Goal: Browse casually

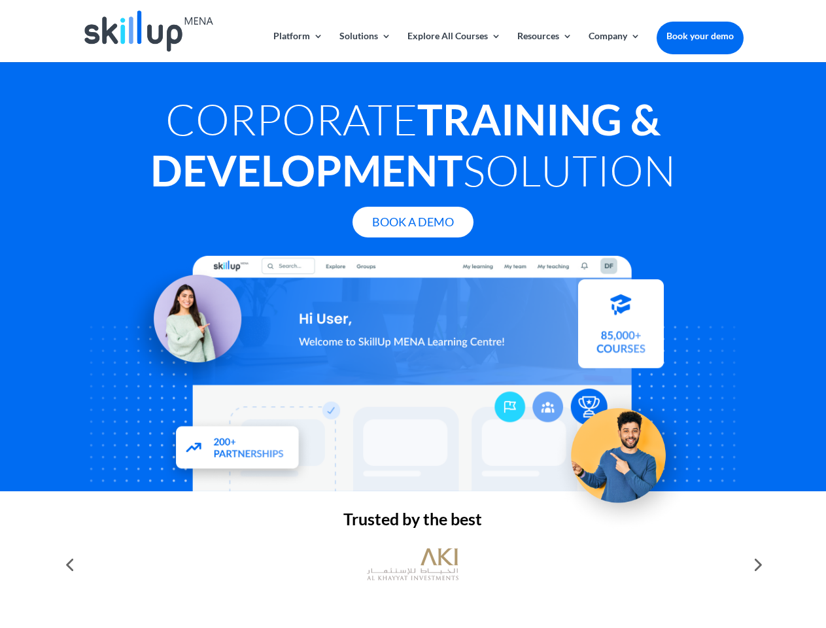
click at [413, 314] on div at bounding box center [412, 373] width 661 height 235
click at [364, 46] on link "Solutions" at bounding box center [366, 46] width 52 height 31
click at [453, 46] on link "Explore All Courses" at bounding box center [455, 46] width 94 height 31
click at [544, 46] on link "Resources" at bounding box center [544, 46] width 55 height 31
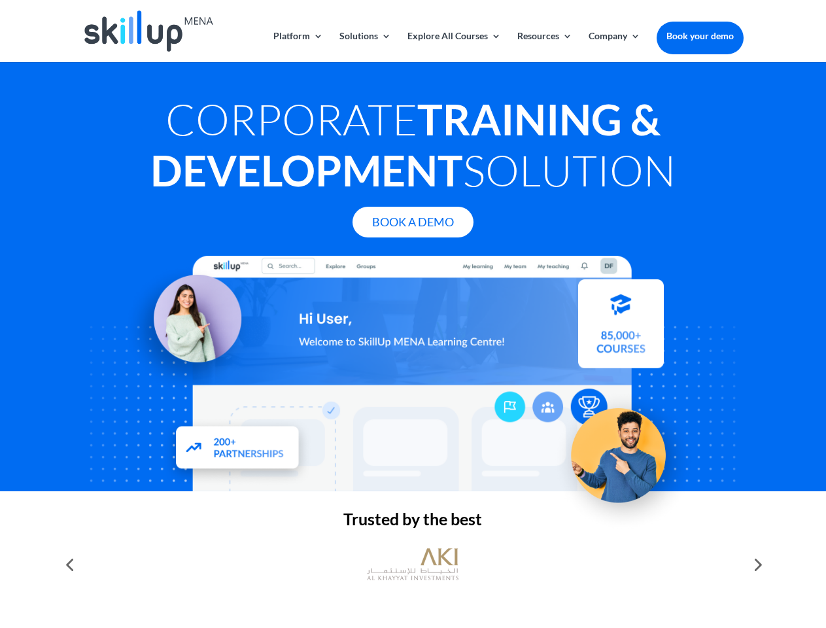
click at [614, 46] on link "Company" at bounding box center [615, 46] width 52 height 31
click at [413, 565] on img at bounding box center [413, 565] width 92 height 46
